Goal: Task Accomplishment & Management: Use online tool/utility

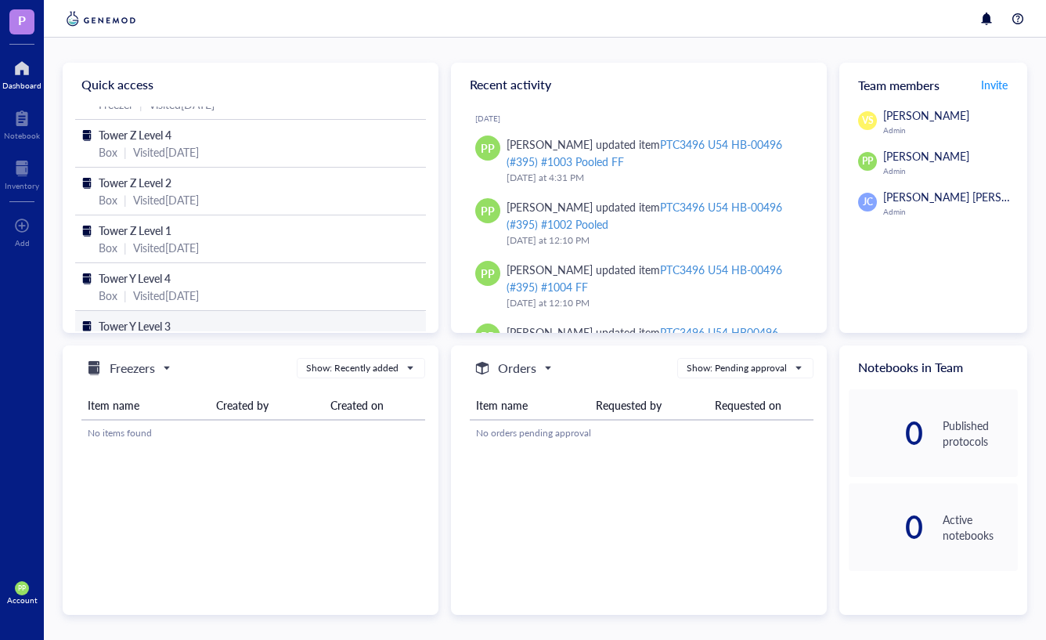
scroll to position [62, 0]
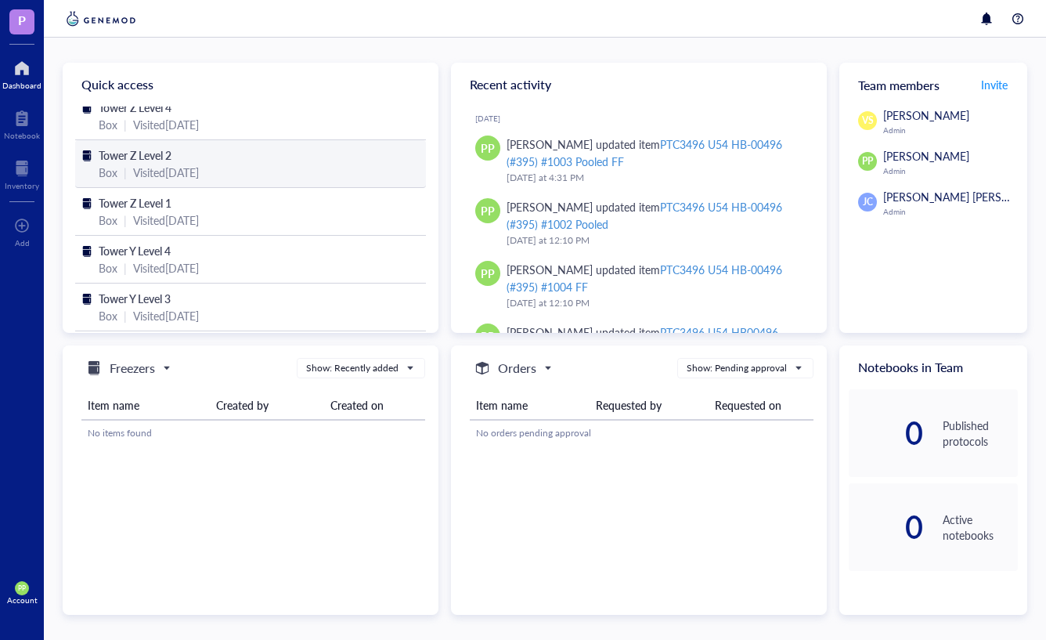
click at [199, 164] on div "Visited [DATE]" at bounding box center [166, 172] width 66 height 17
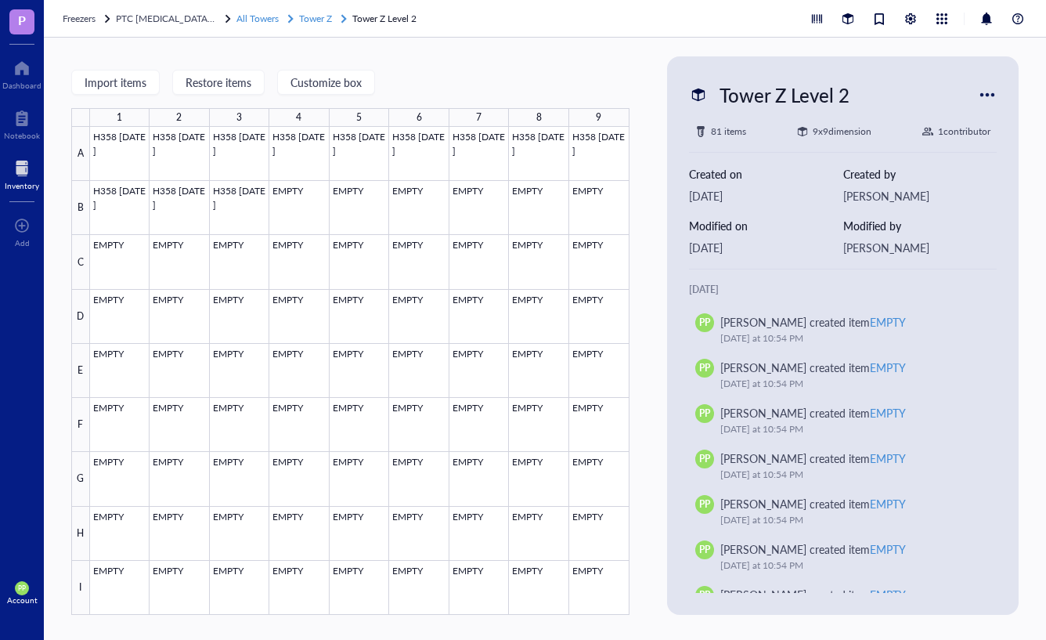
click at [265, 24] on span "All Towers" at bounding box center [257, 18] width 42 height 13
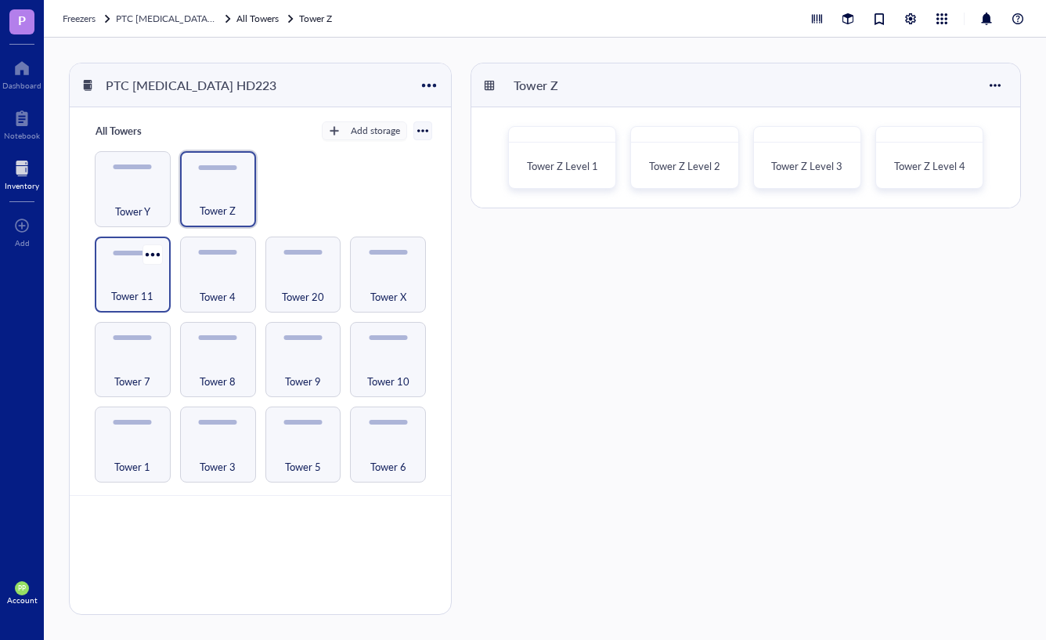
click at [130, 285] on div "Tower 11" at bounding box center [133, 287] width 60 height 34
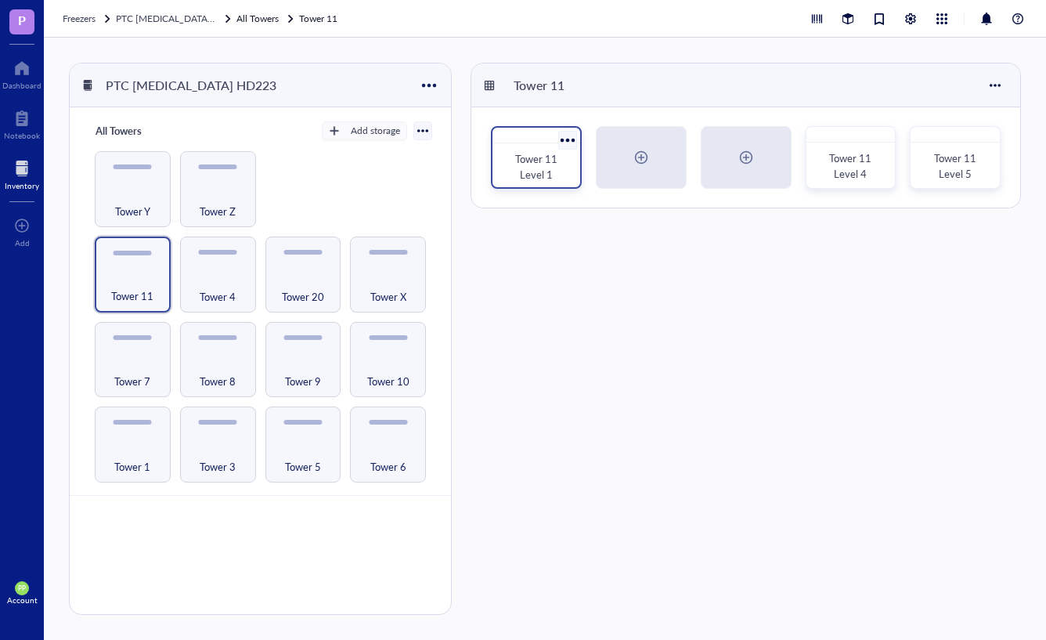
click at [524, 160] on span "Tower 11 Level 1" at bounding box center [537, 166] width 45 height 31
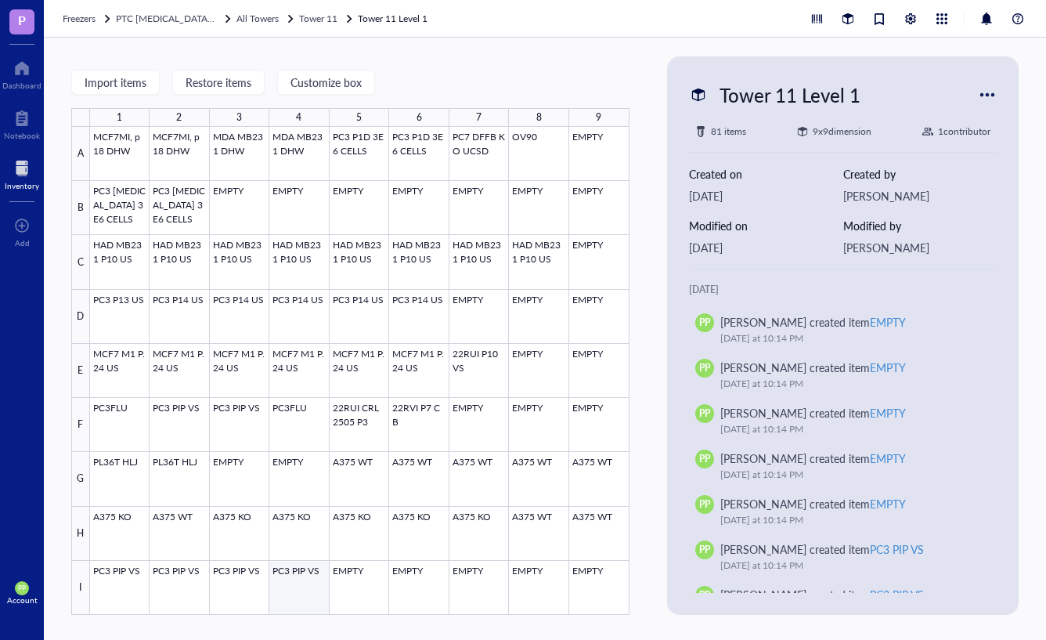
click at [308, 571] on div at bounding box center [359, 371] width 539 height 488
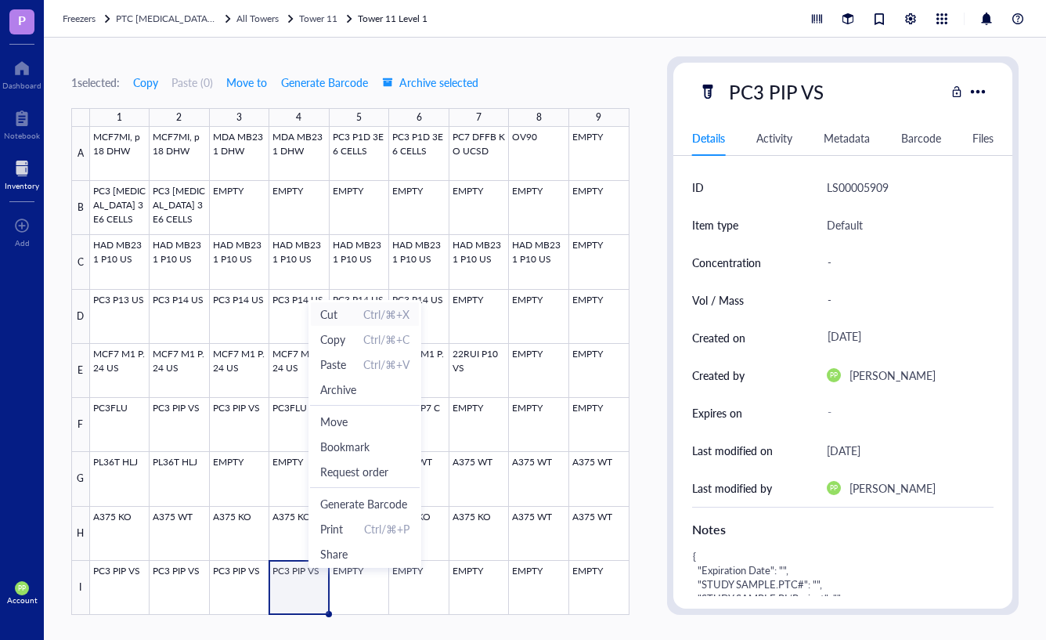
click at [329, 314] on span "Cut" at bounding box center [328, 313] width 17 height 17
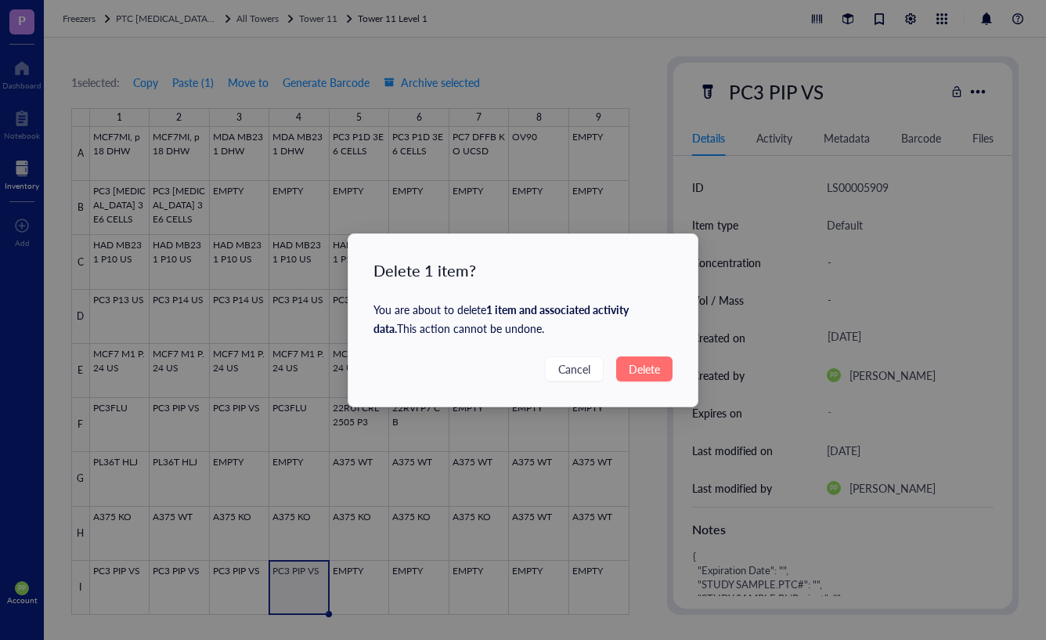
click at [636, 366] on span "Delete" at bounding box center [644, 368] width 31 height 17
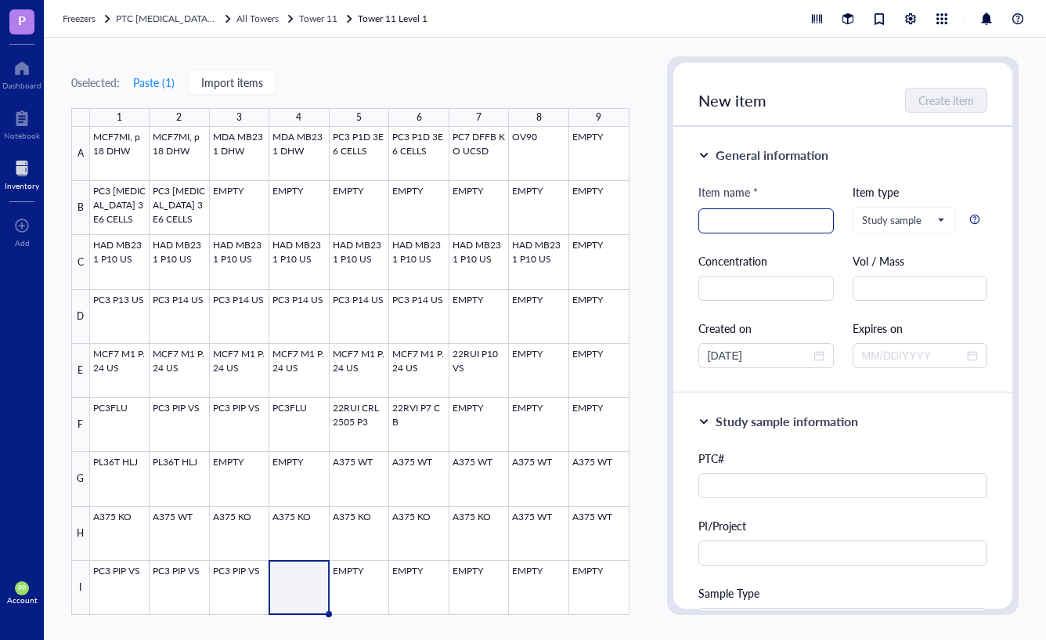
click at [754, 232] on input "search" at bounding box center [766, 220] width 117 height 23
type input "Empty PC3 PIP to [PERSON_NAME]/[PERSON_NAME] [DATE]"
click at [946, 101] on span "Create item" at bounding box center [947, 100] width 56 height 13
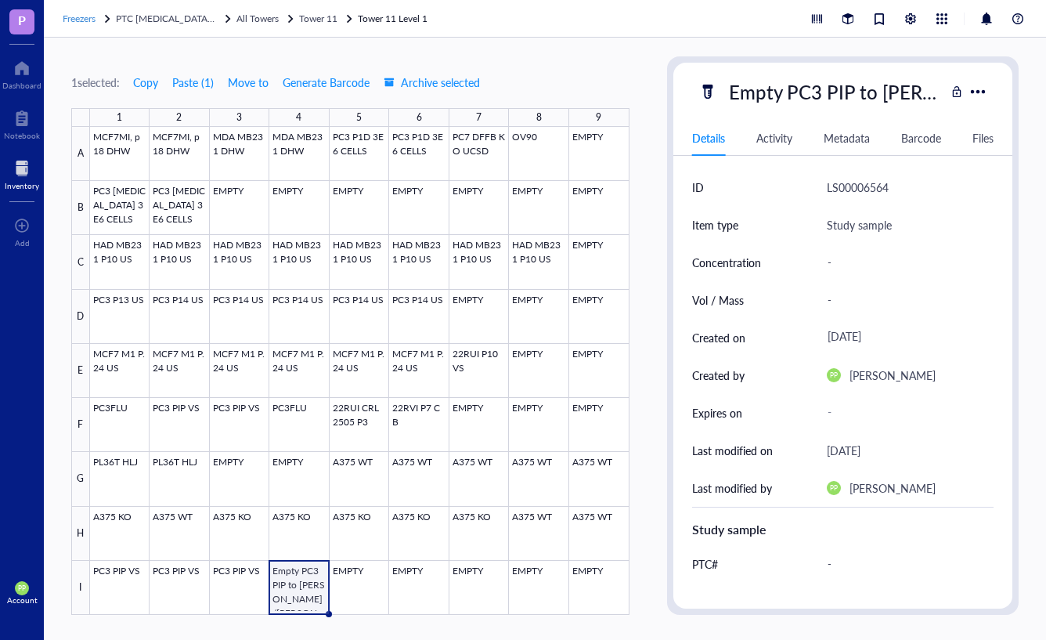
click at [74, 17] on span "Freezers" at bounding box center [79, 18] width 33 height 13
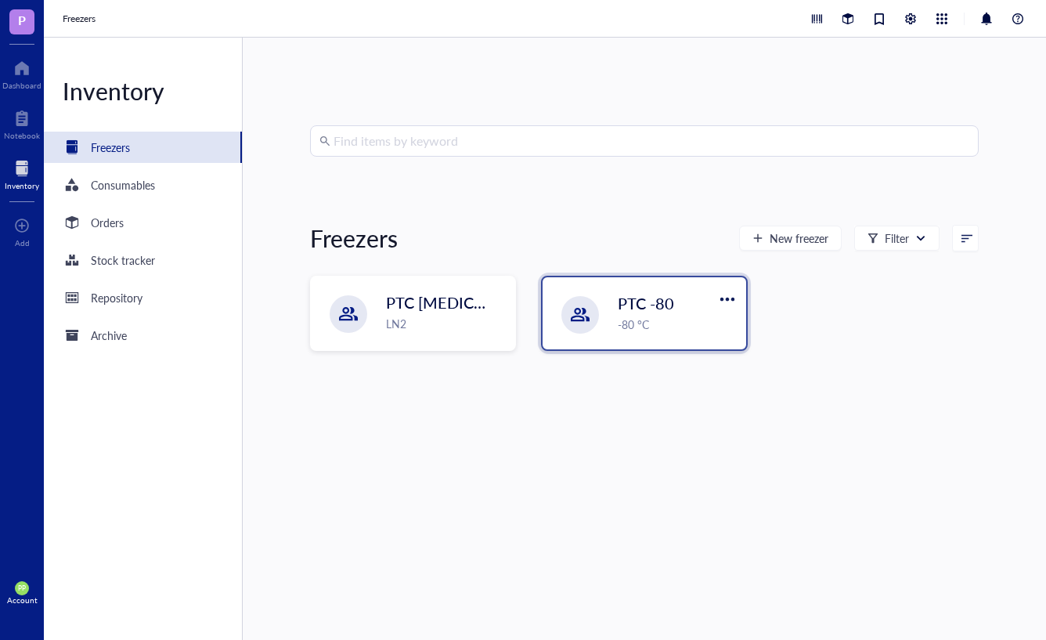
click at [624, 301] on span "PTC -80" at bounding box center [646, 303] width 56 height 22
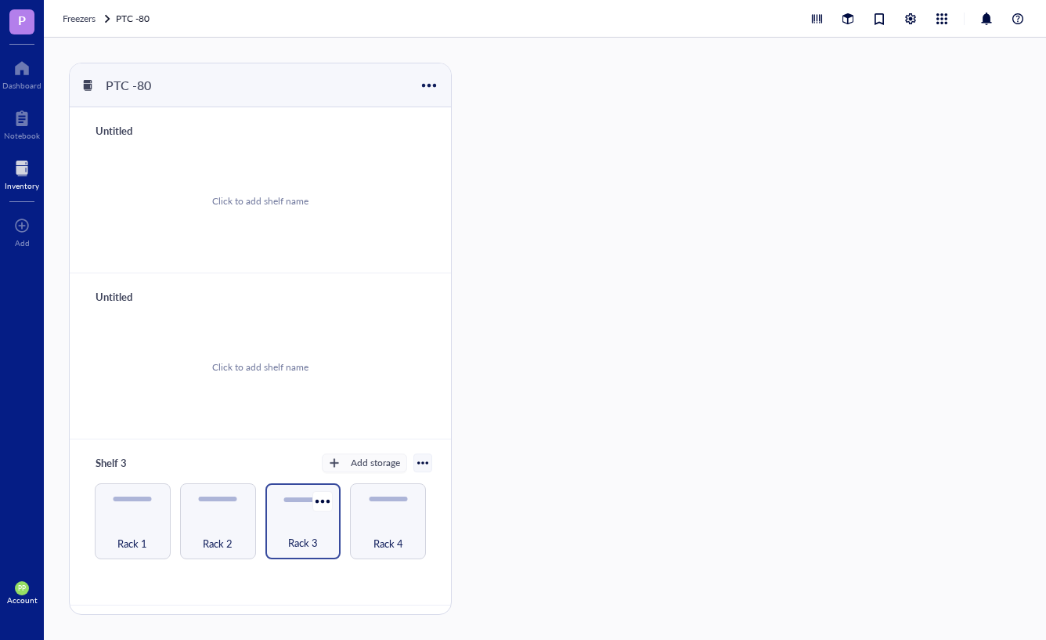
click at [301, 504] on div "Rack 3" at bounding box center [303, 521] width 76 height 76
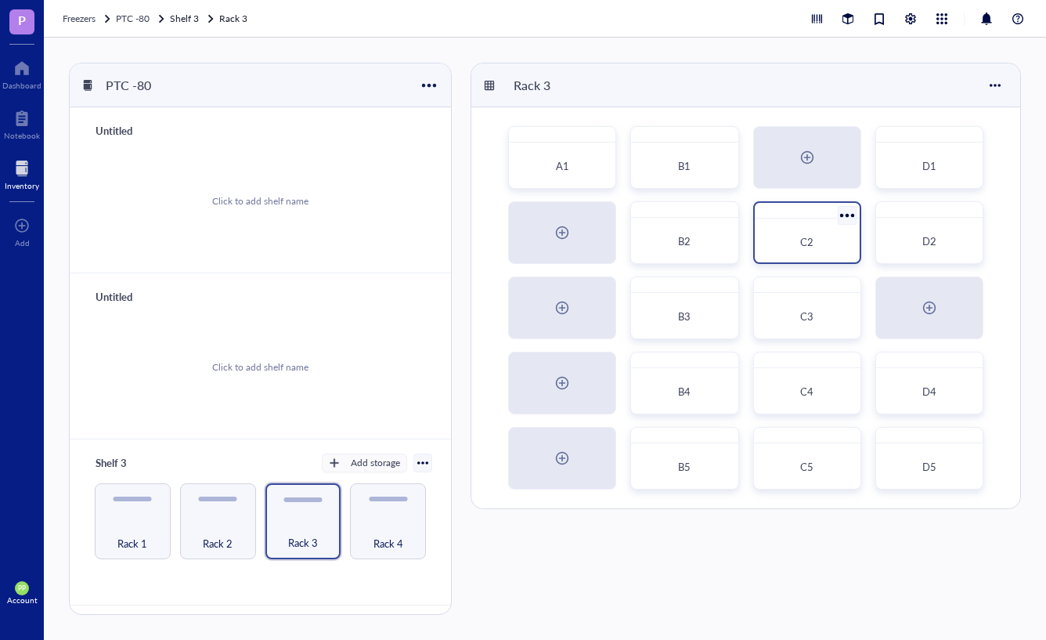
click at [787, 251] on div "C2" at bounding box center [807, 242] width 92 height 34
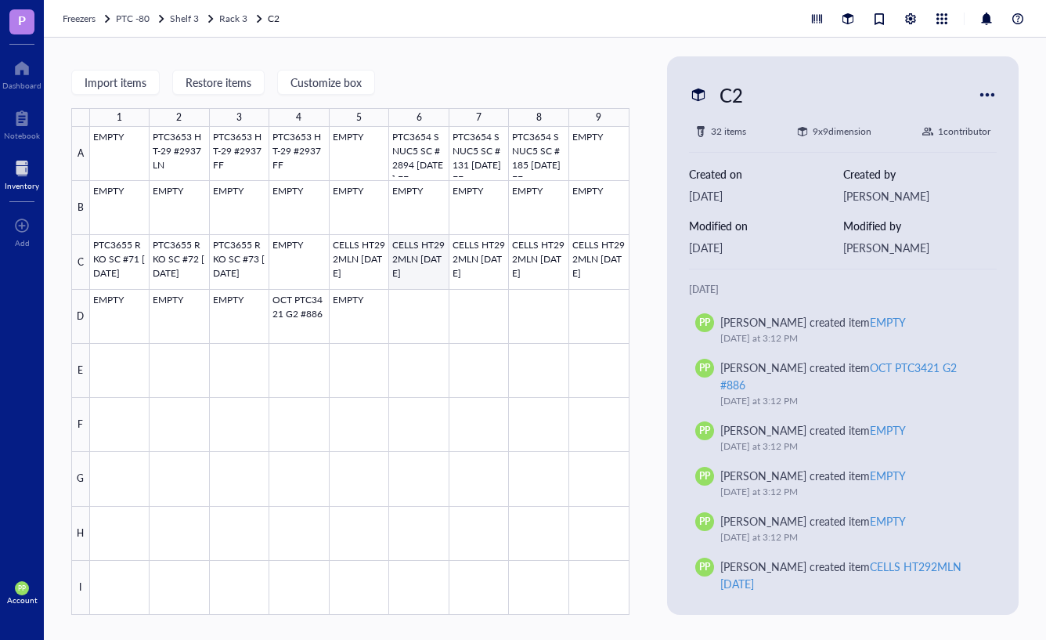
click at [434, 262] on div at bounding box center [359, 371] width 539 height 488
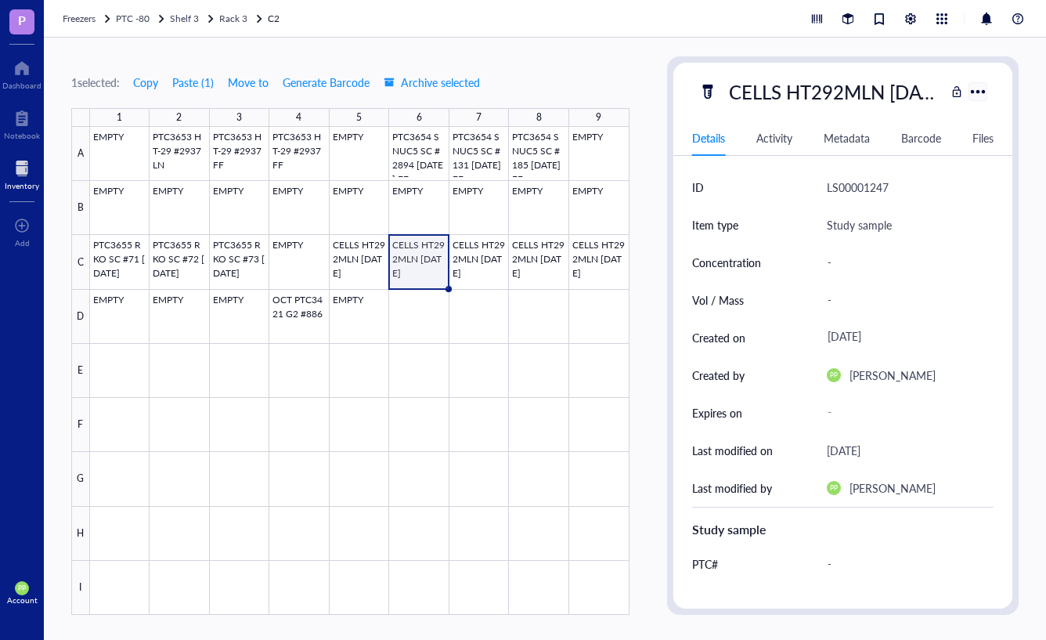
click at [974, 86] on div at bounding box center [978, 91] width 23 height 23
click at [774, 98] on div "CELLS HT292MLN [DATE]" at bounding box center [834, 91] width 224 height 33
click at [737, 95] on input "CELLS HT292MLN [DATE]" at bounding box center [834, 91] width 222 height 31
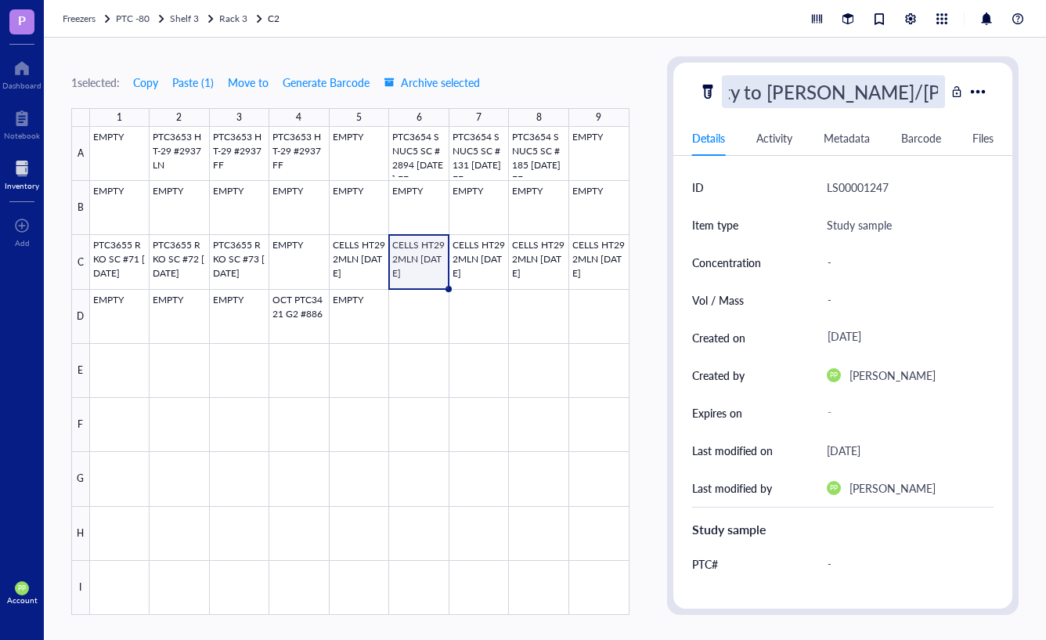
type input "Empty to [PERSON_NAME]/[PERSON_NAME] [DATE] CELLS HT292MLN [DATE]"
click at [617, 359] on div at bounding box center [359, 371] width 539 height 488
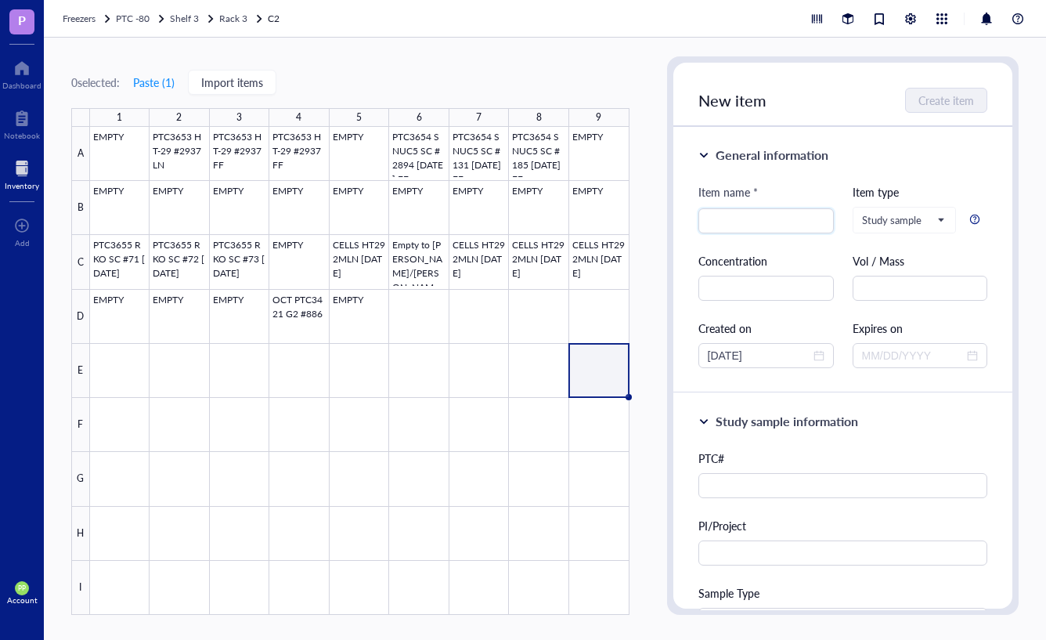
click at [22, 587] on span "PP" at bounding box center [22, 588] width 8 height 8
click at [98, 617] on link "Logout" at bounding box center [104, 619] width 90 height 28
